Goal: Navigation & Orientation: Find specific page/section

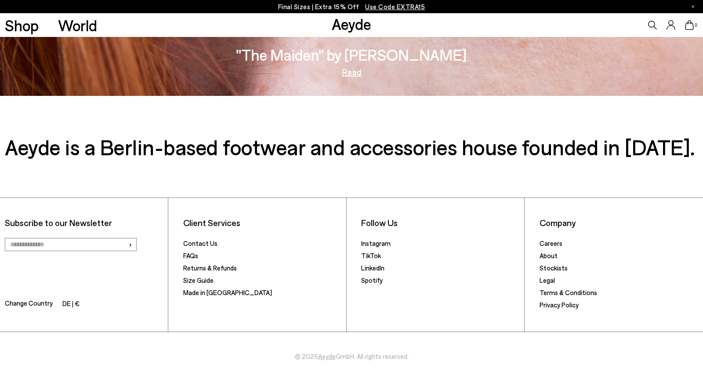
scroll to position [1634, 0]
click at [558, 268] on link "Stockists" at bounding box center [554, 268] width 28 height 8
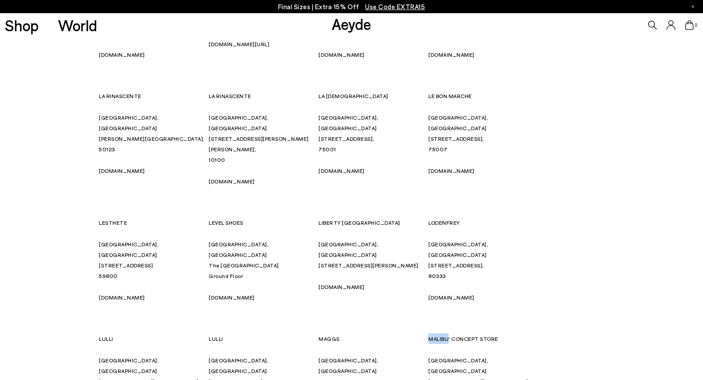
scroll to position [2887, 0]
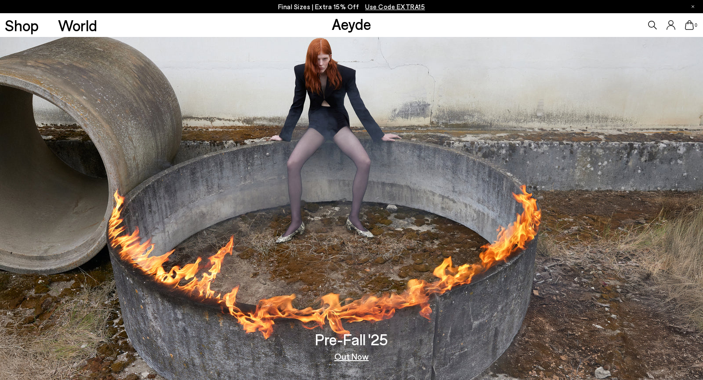
scroll to position [1634, 0]
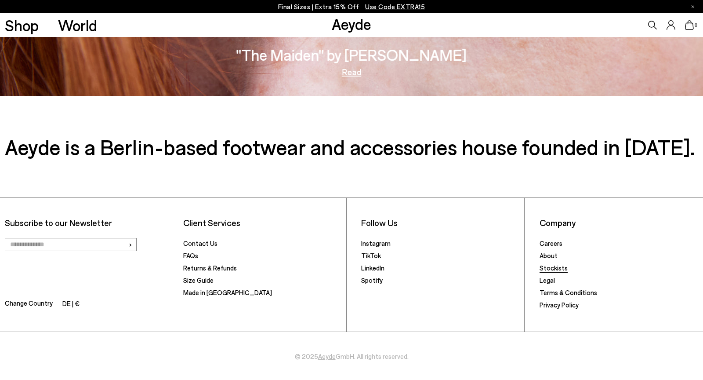
click at [546, 265] on link "Stockists" at bounding box center [554, 268] width 28 height 8
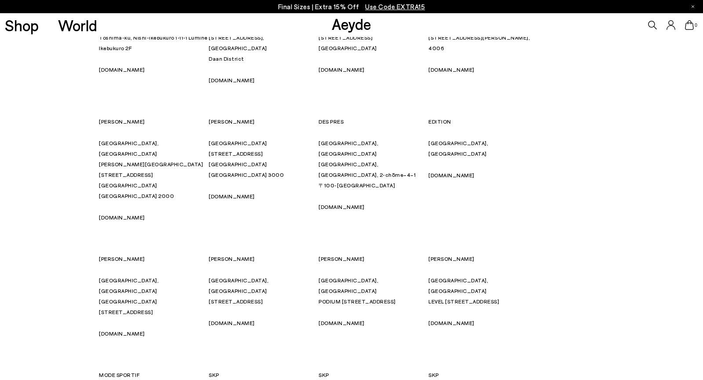
scroll to position [2857, 0]
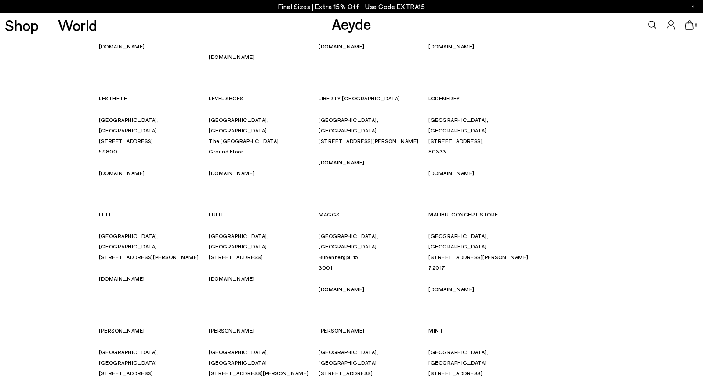
scroll to position [3017, 0]
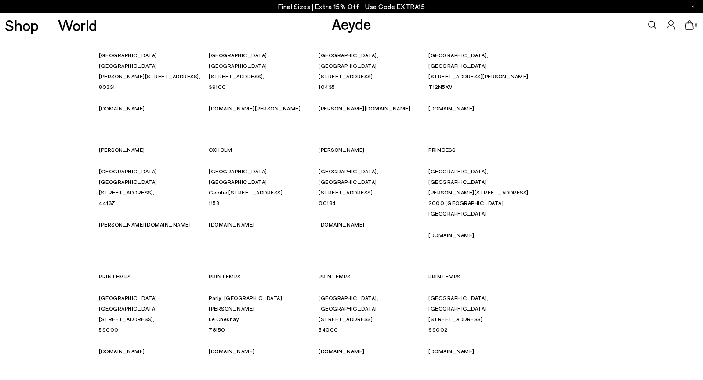
scroll to position [3648, 0]
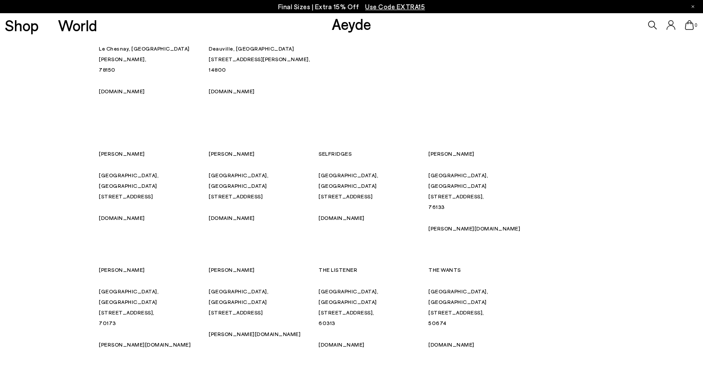
scroll to position [4013, 0]
